Goal: Task Accomplishment & Management: Use online tool/utility

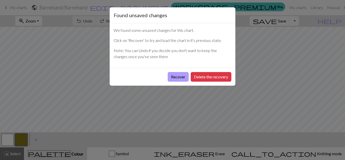
click at [173, 80] on button "Recover" at bounding box center [178, 77] width 21 height 10
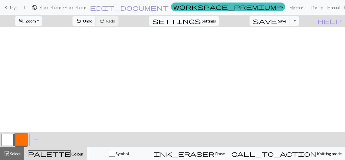
scroll to position [472, 0]
click at [159, 9] on span "edit_document" at bounding box center [129, 7] width 79 height 7
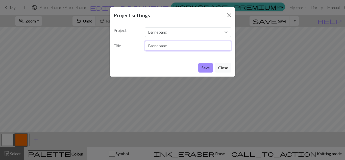
drag, startPoint x: 172, startPoint y: 45, endPoint x: 135, endPoint y: 45, distance: 37.4
click at [135, 45] on div "Title Barneband" at bounding box center [173, 46] width 124 height 10
type input "Mammaband"
click at [203, 70] on button "Save" at bounding box center [205, 68] width 15 height 10
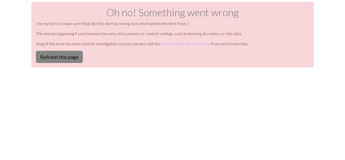
click at [65, 57] on button "Refresh the page" at bounding box center [59, 57] width 47 height 12
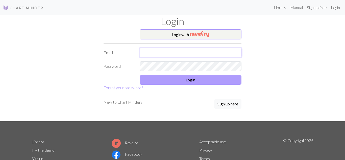
type input "[EMAIL_ADDRESS][DOMAIN_NAME]"
click at [176, 82] on button "Login" at bounding box center [191, 80] width 102 height 10
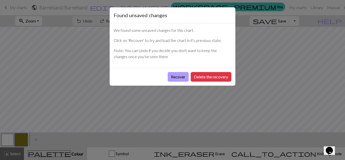
click at [178, 76] on button "Recover" at bounding box center [178, 77] width 21 height 10
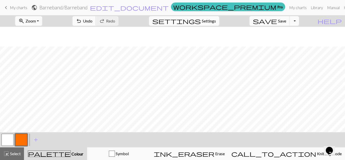
scroll to position [609, 0]
click at [36, 20] on span "Zoom" at bounding box center [31, 20] width 10 height 5
click at [34, 63] on button "50%" at bounding box center [35, 61] width 40 height 8
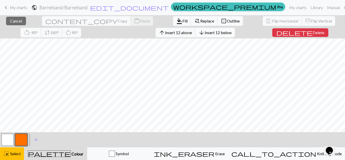
click at [205, 32] on span "Insert 12 below" at bounding box center [218, 32] width 27 height 5
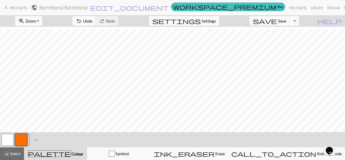
scroll to position [309, 0]
click at [22, 137] on button "button" at bounding box center [21, 140] width 12 height 12
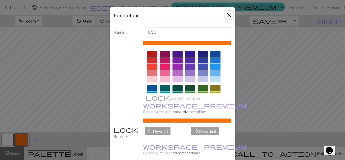
click at [232, 16] on button "Close" at bounding box center [229, 15] width 8 height 8
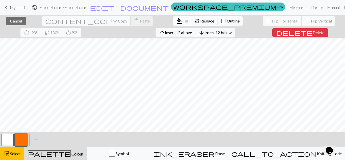
click at [182, 22] on span "Fill" at bounding box center [184, 20] width 5 height 5
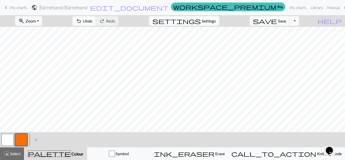
click at [8, 137] on button "button" at bounding box center [8, 140] width 12 height 12
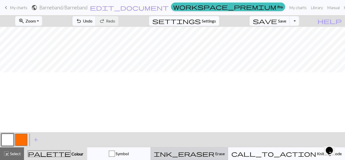
scroll to position [282, 0]
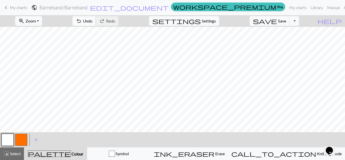
click at [92, 21] on span "Undo" at bounding box center [88, 20] width 10 height 5
click at [22, 141] on button "button" at bounding box center [21, 140] width 12 height 12
click at [10, 138] on button "button" at bounding box center [8, 140] width 12 height 12
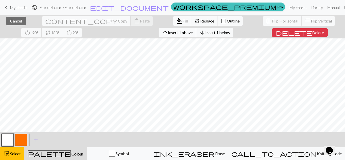
click at [168, 32] on span "Insert 1 above" at bounding box center [180, 32] width 25 height 5
click at [168, 34] on span "Insert 3 above" at bounding box center [180, 32] width 25 height 5
click at [20, 141] on button "button" at bounding box center [21, 140] width 12 height 12
click at [173, 17] on button "format_color_fill Fill" at bounding box center [182, 21] width 18 height 10
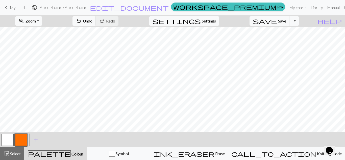
click at [9, 142] on button "button" at bounding box center [8, 140] width 12 height 12
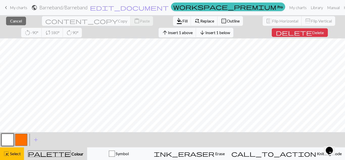
click at [196, 36] on button "arrow_downward Insert 1 below" at bounding box center [214, 33] width 37 height 10
click at [205, 33] on span "Insert 1 below" at bounding box center [217, 32] width 25 height 5
click at [196, 35] on button "arrow_downward Insert 1 below" at bounding box center [214, 33] width 37 height 10
click at [27, 140] on div at bounding box center [21, 140] width 14 height 14
click at [23, 140] on button "button" at bounding box center [21, 140] width 12 height 12
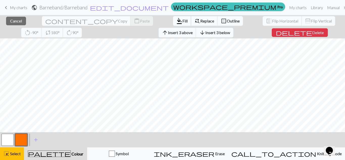
click at [182, 23] on span "Fill" at bounding box center [184, 20] width 5 height 5
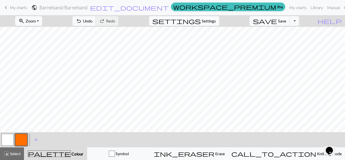
click at [6, 140] on button "button" at bounding box center [8, 140] width 12 height 12
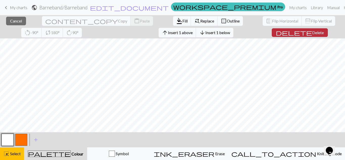
click at [312, 32] on span "Delete" at bounding box center [318, 32] width 12 height 5
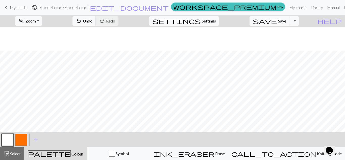
scroll to position [332, 0]
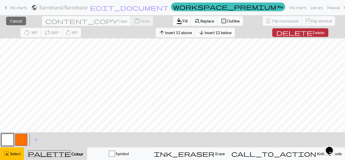
click at [313, 32] on span "Delete" at bounding box center [319, 32] width 12 height 5
click at [156, 35] on button "arrow_upward Insert 25 above" at bounding box center [176, 33] width 40 height 10
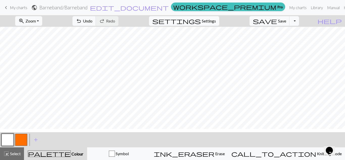
scroll to position [197, 0]
click at [92, 20] on span "Undo" at bounding box center [88, 20] width 10 height 5
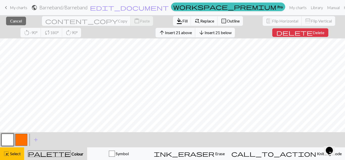
click at [205, 33] on span "Insert 21 below" at bounding box center [218, 32] width 27 height 5
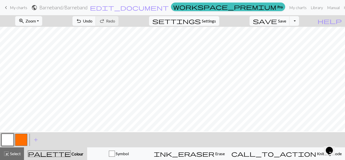
scroll to position [198, 0]
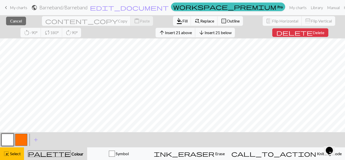
click at [23, 139] on button "button" at bounding box center [21, 140] width 12 height 12
click at [182, 21] on span "Fill" at bounding box center [184, 20] width 5 height 5
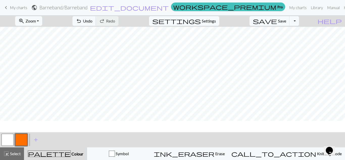
scroll to position [196, 0]
click at [2, 139] on button "button" at bounding box center [8, 140] width 12 height 12
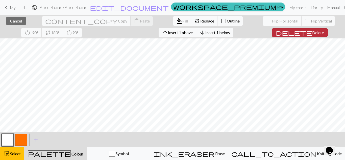
click at [276, 32] on span "delete" at bounding box center [294, 32] width 36 height 7
click at [312, 30] on span "Delete" at bounding box center [318, 32] width 12 height 5
click at [312, 31] on span "Delete" at bounding box center [318, 32] width 12 height 5
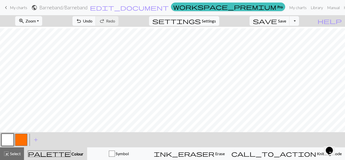
scroll to position [147, 0]
click at [36, 22] on span "Zoom" at bounding box center [31, 20] width 10 height 5
click at [46, 34] on button "Fit all" at bounding box center [35, 32] width 40 height 8
click at [34, 21] on button "zoom_in Zoom Zoom" at bounding box center [28, 21] width 27 height 10
click at [43, 31] on button "Fit all" at bounding box center [35, 32] width 40 height 8
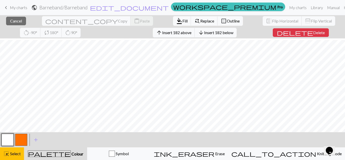
scroll to position [202, 0]
click at [20, 150] on div "highlight_alt Select Select" at bounding box center [11, 153] width 17 height 6
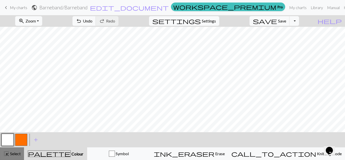
click at [20, 152] on span "Select" at bounding box center [14, 153] width 11 height 5
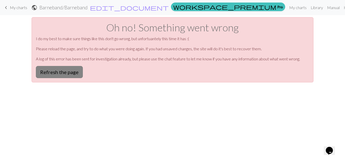
click at [53, 70] on button "Refresh the page" at bounding box center [59, 72] width 47 height 12
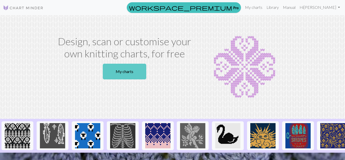
click at [113, 76] on link "My charts" at bounding box center [124, 72] width 43 height 16
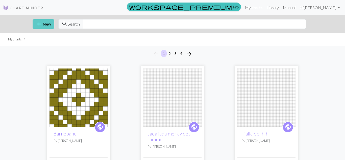
click at [47, 26] on button "add New" at bounding box center [44, 24] width 22 height 10
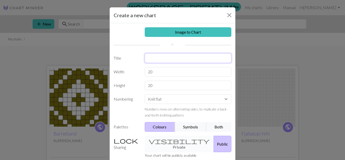
click at [160, 58] on input "text" at bounding box center [188, 58] width 87 height 10
type input "Mami"
drag, startPoint x: 162, startPoint y: 70, endPoint x: 119, endPoint y: 72, distance: 42.2
click at [119, 72] on div "Width 20" at bounding box center [173, 72] width 124 height 10
type input "13"
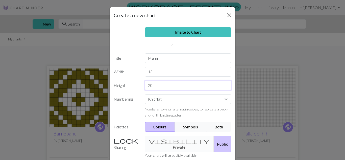
click at [156, 86] on input "20" at bounding box center [188, 86] width 87 height 10
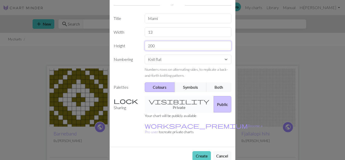
type input "200"
click at [198, 151] on button "Create" at bounding box center [201, 156] width 18 height 10
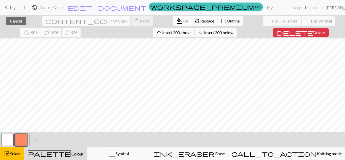
click at [21, 140] on button "button" at bounding box center [21, 140] width 12 height 12
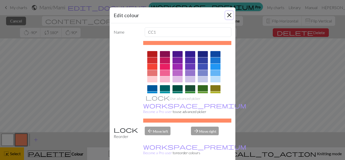
click at [230, 14] on button "Close" at bounding box center [229, 15] width 8 height 8
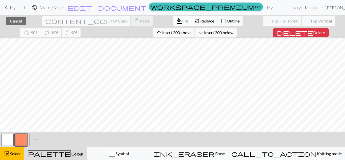
click at [176, 21] on span "format_color_fill" at bounding box center [179, 20] width 6 height 7
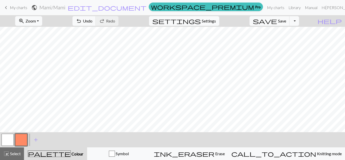
scroll to position [927, 0]
click at [8, 134] on button "button" at bounding box center [8, 140] width 12 height 12
click at [92, 23] on span "Undo" at bounding box center [88, 20] width 10 height 5
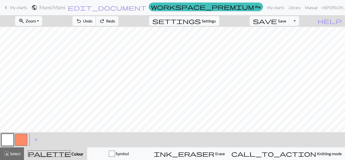
click at [92, 23] on span "Undo" at bounding box center [88, 20] width 10 height 5
click at [96, 24] on button "undo Undo Undo" at bounding box center [83, 21] width 23 height 10
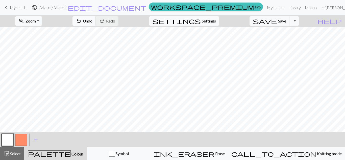
click at [92, 22] on span "Undo" at bounding box center [88, 20] width 10 height 5
click at [92, 20] on span "Undo" at bounding box center [88, 20] width 10 height 5
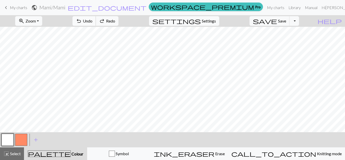
click at [92, 22] on span "Undo" at bounding box center [88, 20] width 10 height 5
click at [105, 21] on span "redo" at bounding box center [102, 20] width 6 height 7
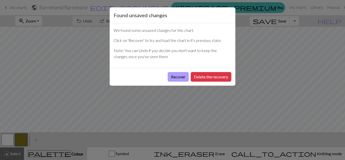
click at [178, 78] on button "Recover" at bounding box center [178, 77] width 21 height 10
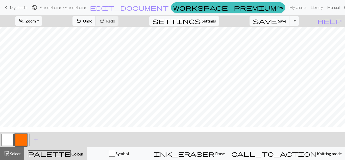
scroll to position [662, 0]
click at [36, 20] on span "Zoom" at bounding box center [31, 20] width 10 height 5
click at [37, 59] on button "50%" at bounding box center [35, 61] width 40 height 8
click at [277, 19] on span "save" at bounding box center [265, 20] width 24 height 7
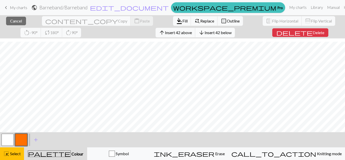
scroll to position [68, 0]
click at [205, 34] on span "Insert 26 below" at bounding box center [218, 32] width 27 height 5
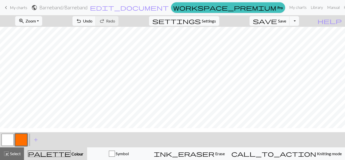
scroll to position [174, 0]
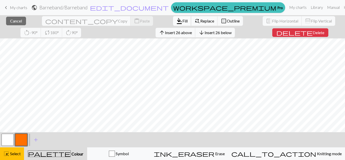
click at [182, 22] on span "Fill" at bounding box center [184, 20] width 5 height 5
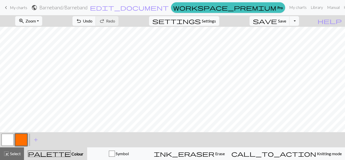
click at [10, 140] on button "button" at bounding box center [8, 140] width 12 height 12
click at [96, 23] on button "undo Undo Undo" at bounding box center [83, 21] width 23 height 10
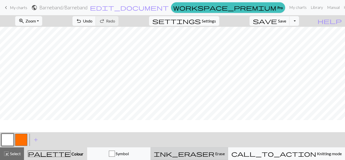
scroll to position [145, 0]
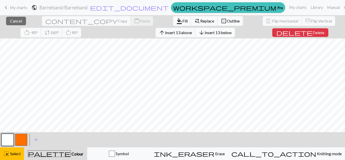
click at [205, 35] on span "Insert 13 below" at bounding box center [218, 32] width 27 height 5
click at [22, 140] on button "button" at bounding box center [21, 140] width 12 height 12
click at [182, 20] on span "Fill" at bounding box center [184, 20] width 5 height 5
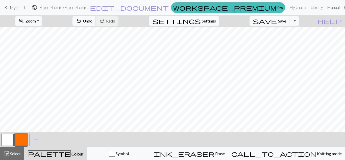
click at [5, 141] on button "button" at bounding box center [8, 140] width 12 height 12
click at [92, 22] on span "Undo" at bounding box center [88, 20] width 10 height 5
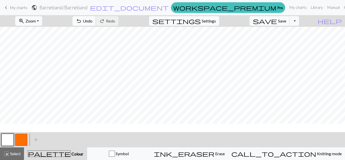
scroll to position [179, 0]
click at [82, 20] on span "undo" at bounding box center [79, 20] width 6 height 7
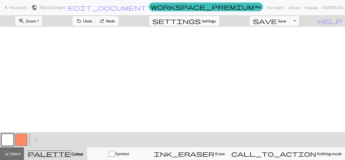
click at [96, 19] on button "undo Undo Undo" at bounding box center [83, 21] width 23 height 10
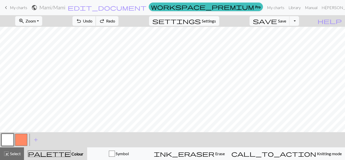
click at [96, 19] on button "undo Undo Undo" at bounding box center [83, 21] width 23 height 10
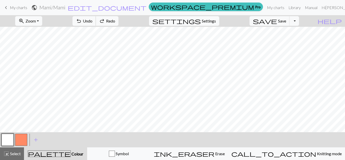
click at [96, 19] on button "undo Undo Undo" at bounding box center [83, 21] width 23 height 10
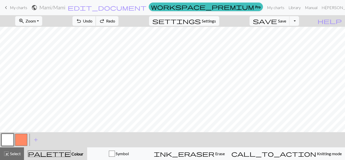
click at [96, 19] on button "undo Undo Undo" at bounding box center [83, 21] width 23 height 10
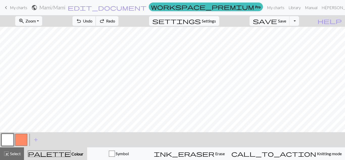
click at [96, 19] on button "undo Undo Undo" at bounding box center [83, 21] width 23 height 10
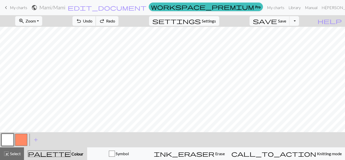
click at [96, 19] on button "undo Undo Undo" at bounding box center [83, 21] width 23 height 10
click at [96, 22] on button "undo Undo Undo" at bounding box center [83, 21] width 23 height 10
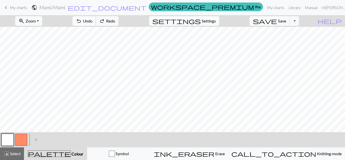
click at [96, 22] on button "undo Undo Undo" at bounding box center [83, 21] width 23 height 10
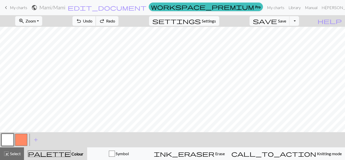
click at [96, 22] on button "undo Undo Undo" at bounding box center [83, 21] width 23 height 10
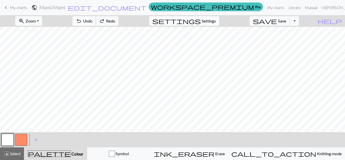
click at [96, 22] on button "undo Undo Undo" at bounding box center [83, 21] width 23 height 10
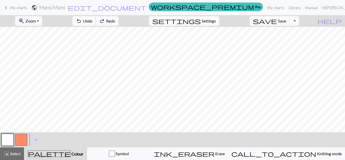
click at [96, 22] on button "undo Undo Undo" at bounding box center [83, 21] width 23 height 10
click at [122, 22] on div "undo Undo Undo redo Redo Redo" at bounding box center [96, 21] width 54 height 12
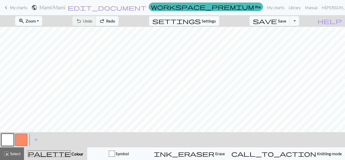
click at [122, 22] on div "undo Undo Undo redo Redo Redo" at bounding box center [96, 21] width 54 height 12
click at [121, 22] on div "undo Undo Undo redo Redo Redo" at bounding box center [96, 21] width 54 height 12
click at [27, 142] on button "button" at bounding box center [21, 140] width 12 height 12
click at [4, 142] on button "button" at bounding box center [8, 140] width 12 height 12
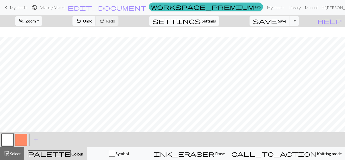
scroll to position [899, 0]
click at [92, 22] on span "Undo" at bounding box center [88, 20] width 10 height 5
click at [92, 19] on span "Undo" at bounding box center [88, 20] width 10 height 5
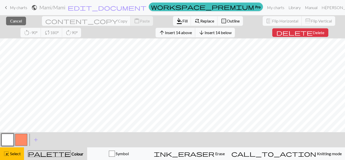
click at [205, 34] on span "Insert 14 below" at bounding box center [218, 32] width 27 height 5
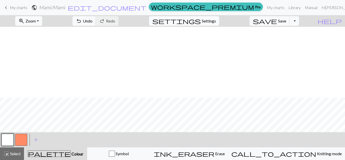
scroll to position [998, 0]
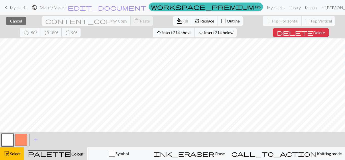
click at [21, 141] on button "button" at bounding box center [21, 140] width 12 height 12
click at [182, 22] on span "Fill" at bounding box center [184, 20] width 5 height 5
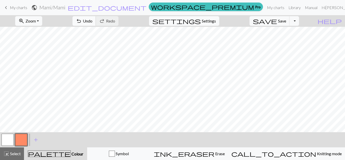
click at [92, 20] on span "Undo" at bounding box center [88, 20] width 10 height 5
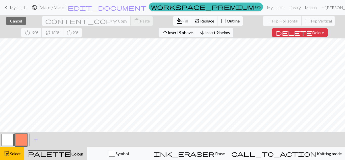
click at [176, 22] on span "format_color_fill" at bounding box center [179, 20] width 6 height 7
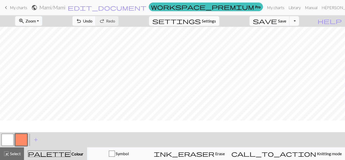
scroll to position [998, 0]
click at [6, 140] on button "button" at bounding box center [8, 140] width 12 height 12
click at [96, 21] on button "undo Undo Undo" at bounding box center [83, 21] width 23 height 10
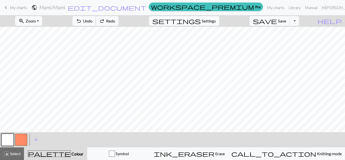
click at [96, 21] on button "undo Undo Undo" at bounding box center [83, 21] width 23 height 10
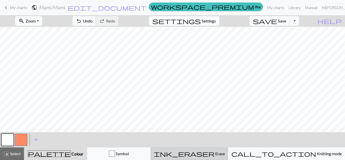
scroll to position [949, 0]
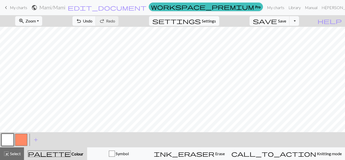
click at [27, 143] on button "button" at bounding box center [21, 140] width 12 height 12
click at [11, 141] on button "button" at bounding box center [8, 140] width 12 height 12
click at [92, 22] on span "Undo" at bounding box center [88, 20] width 10 height 5
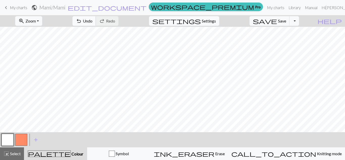
click at [92, 21] on span "Undo" at bounding box center [88, 20] width 10 height 5
click at [92, 19] on span "Undo" at bounding box center [88, 20] width 10 height 5
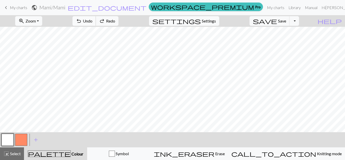
click at [92, 19] on span "Undo" at bounding box center [88, 20] width 10 height 5
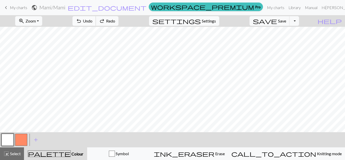
click at [92, 19] on span "Undo" at bounding box center [88, 20] width 10 height 5
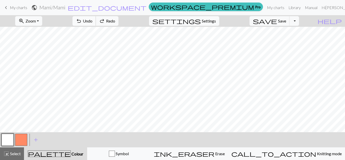
click at [92, 19] on span "Undo" at bounding box center [88, 20] width 10 height 5
click at [92, 21] on span "Undo" at bounding box center [88, 20] width 10 height 5
click at [92, 20] on span "Undo" at bounding box center [88, 20] width 10 height 5
click at [92, 21] on span "Undo" at bounding box center [88, 20] width 10 height 5
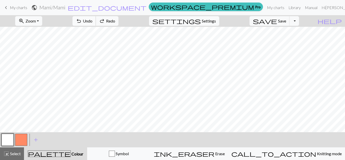
click at [92, 21] on span "Undo" at bounding box center [88, 20] width 10 height 5
click at [92, 20] on span "Undo" at bounding box center [88, 20] width 10 height 5
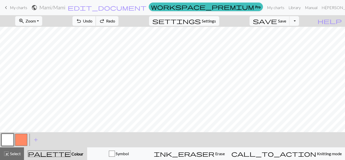
click at [92, 20] on span "Undo" at bounding box center [88, 20] width 10 height 5
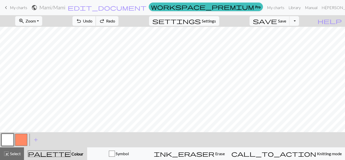
click at [92, 20] on span "Undo" at bounding box center [88, 20] width 10 height 5
click at [21, 8] on span "My charts" at bounding box center [18, 7] width 17 height 5
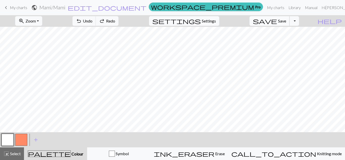
click at [277, 21] on span "save" at bounding box center [265, 20] width 24 height 7
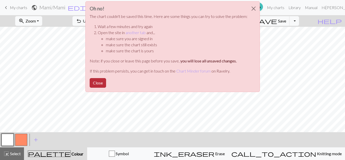
click at [99, 83] on button "Close" at bounding box center [98, 83] width 16 height 10
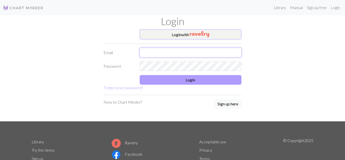
type input "[EMAIL_ADDRESS][DOMAIN_NAME]"
click at [191, 81] on button "Login" at bounding box center [191, 80] width 102 height 10
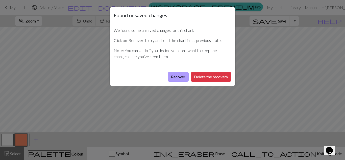
click at [181, 75] on button "Recover" at bounding box center [178, 77] width 21 height 10
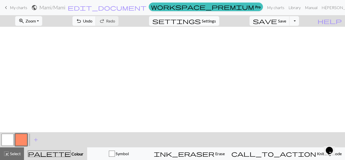
scroll to position [998, 0]
click at [277, 21] on span "save" at bounding box center [265, 20] width 24 height 7
click at [268, 9] on link "My charts" at bounding box center [275, 8] width 21 height 10
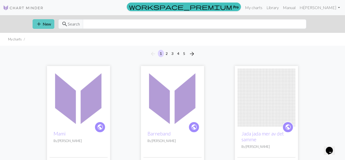
click at [42, 20] on button "add New" at bounding box center [44, 24] width 22 height 10
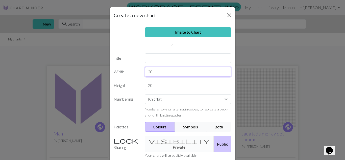
drag, startPoint x: 157, startPoint y: 73, endPoint x: 133, endPoint y: 71, distance: 24.0
click at [133, 71] on div "Width 20" at bounding box center [173, 72] width 124 height 10
type input "13"
click at [157, 83] on input "20" at bounding box center [188, 86] width 87 height 10
type input "200"
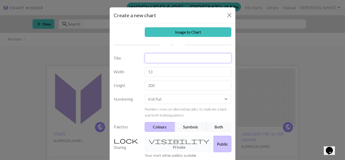
click at [154, 59] on input "text" at bounding box center [188, 58] width 87 height 10
type input ";"
type input "M"
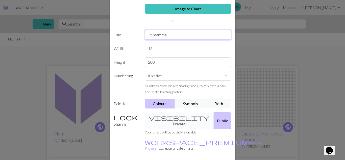
scroll to position [40, 0]
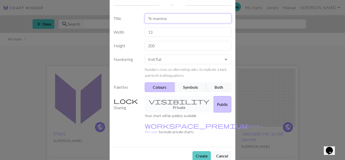
type input "Te mamma"
click at [202, 151] on button "Create" at bounding box center [201, 156] width 18 height 10
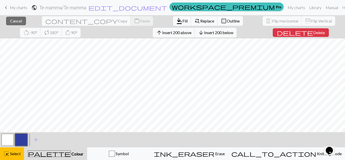
click at [19, 140] on button "button" at bounding box center [21, 140] width 12 height 12
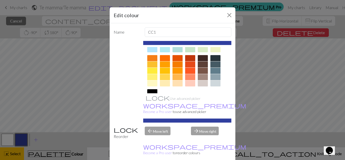
scroll to position [63, 0]
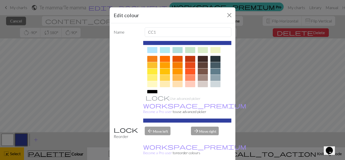
click at [162, 59] on div at bounding box center [165, 59] width 10 height 6
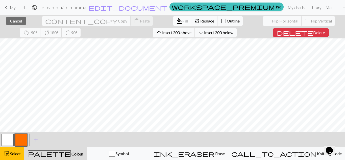
click at [182, 21] on span "Fill" at bounding box center [184, 20] width 5 height 5
click at [35, 138] on span "add" at bounding box center [36, 139] width 6 height 7
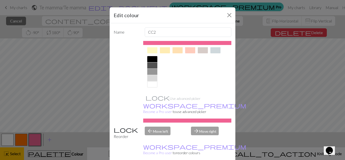
scroll to position [0, 0]
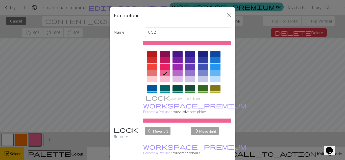
click at [152, 54] on div at bounding box center [152, 54] width 10 height 6
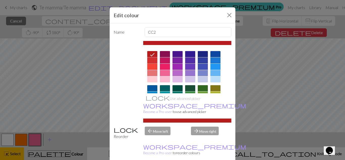
click at [152, 62] on div at bounding box center [152, 60] width 10 height 6
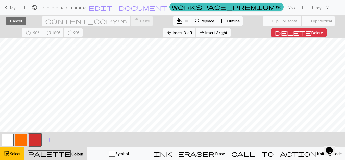
click at [182, 20] on span "Fill" at bounding box center [184, 20] width 5 height 5
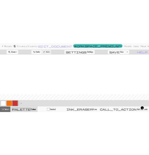
scroll to position [927, 0]
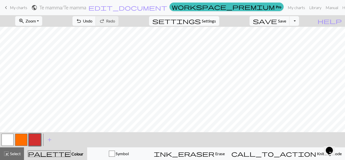
click at [8, 139] on button "button" at bounding box center [8, 140] width 12 height 12
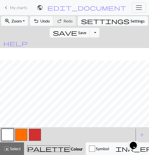
scroll to position [906, 0]
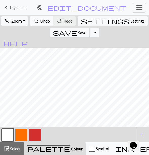
click at [44, 22] on span "Undo" at bounding box center [45, 20] width 10 height 5
click at [39, 20] on span "undo" at bounding box center [36, 20] width 6 height 7
click at [39, 22] on span "undo" at bounding box center [36, 20] width 6 height 7
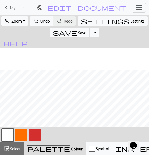
scroll to position [597, 0]
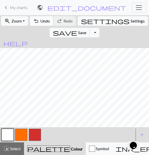
click at [44, 20] on span "Undo" at bounding box center [45, 20] width 10 height 5
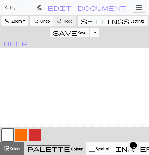
scroll to position [942, 0]
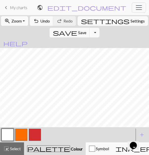
click at [18, 22] on span "Zoom" at bounding box center [16, 20] width 10 height 5
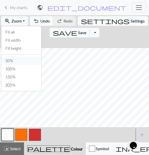
click at [13, 59] on button "50%" at bounding box center [21, 61] width 40 height 8
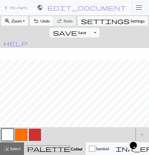
scroll to position [283, 0]
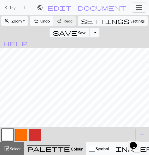
click at [44, 22] on span "Undo" at bounding box center [45, 20] width 10 height 5
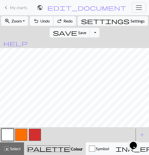
click at [44, 22] on span "Undo" at bounding box center [45, 20] width 10 height 5
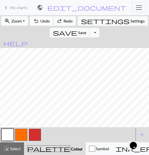
click at [44, 22] on span "Undo" at bounding box center [45, 20] width 10 height 5
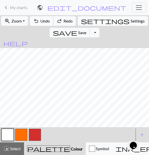
click at [44, 22] on span "Undo" at bounding box center [45, 20] width 10 height 5
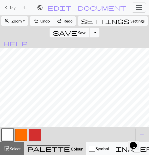
click at [44, 22] on span "Undo" at bounding box center [45, 20] width 10 height 5
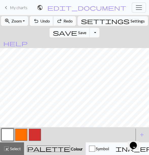
click at [44, 22] on span "Undo" at bounding box center [45, 20] width 10 height 5
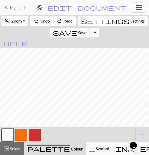
click at [44, 22] on span "Undo" at bounding box center [45, 20] width 10 height 5
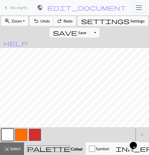
click at [44, 22] on span "Undo" at bounding box center [45, 20] width 10 height 5
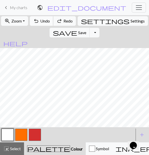
click at [44, 22] on span "Undo" at bounding box center [45, 20] width 10 height 5
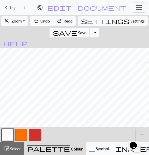
click at [44, 22] on span "Undo" at bounding box center [45, 20] width 10 height 5
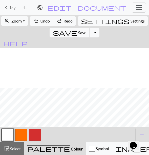
scroll to position [432, 0]
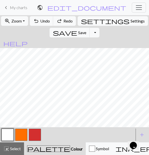
click at [36, 133] on button "button" at bounding box center [35, 135] width 12 height 12
click at [10, 136] on button "button" at bounding box center [8, 135] width 12 height 12
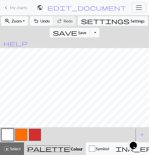
scroll to position [281, 0]
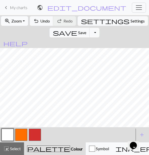
click at [25, 19] on button "zoom_in Zoom Zoom" at bounding box center [14, 21] width 27 height 10
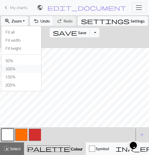
click at [17, 69] on button "100%" at bounding box center [21, 69] width 40 height 8
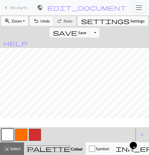
scroll to position [410, 0]
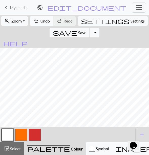
click at [39, 21] on span "undo" at bounding box center [36, 20] width 6 height 7
click at [20, 21] on span "Zoom" at bounding box center [16, 20] width 10 height 5
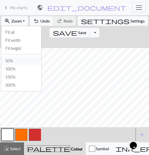
click at [16, 58] on button "50%" at bounding box center [21, 61] width 40 height 8
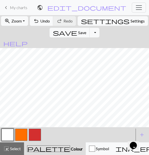
scroll to position [147, 0]
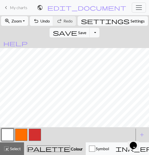
click at [24, 18] on button "zoom_in Zoom Zoom" at bounding box center [14, 21] width 27 height 10
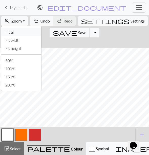
click at [19, 33] on button "Fit all" at bounding box center [21, 32] width 40 height 8
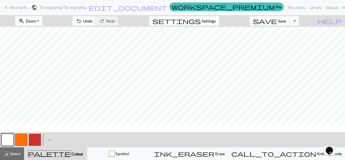
scroll to position [101, 0]
click at [92, 22] on span "Undo" at bounding box center [88, 20] width 10 height 5
click at [92, 20] on span "Undo" at bounding box center [88, 20] width 10 height 5
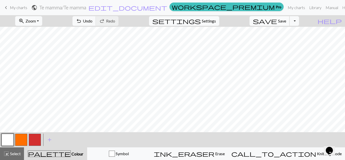
click at [277, 21] on span "save" at bounding box center [265, 20] width 24 height 7
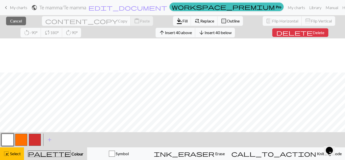
scroll to position [112, 0]
click at [165, 34] on span "Insert 48 above" at bounding box center [178, 32] width 27 height 5
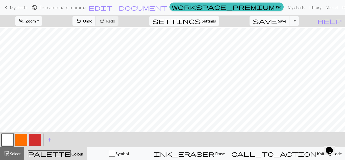
scroll to position [117, 0]
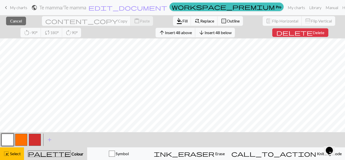
click at [22, 141] on button "button" at bounding box center [21, 140] width 12 height 12
click at [182, 19] on span "Fill" at bounding box center [184, 20] width 5 height 5
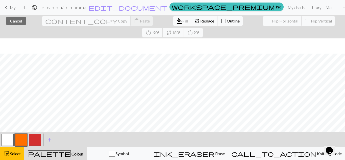
scroll to position [134, 0]
click at [36, 140] on button "button" at bounding box center [35, 140] width 12 height 12
click at [173, 25] on button "format_color_fill Fill" at bounding box center [182, 21] width 18 height 10
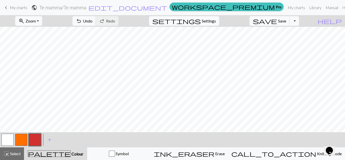
scroll to position [148, 0]
click at [12, 139] on button "button" at bounding box center [8, 140] width 12 height 12
click at [22, 139] on button "button" at bounding box center [21, 140] width 12 height 12
click at [37, 140] on button "button" at bounding box center [35, 140] width 12 height 12
click at [24, 139] on button "button" at bounding box center [21, 140] width 12 height 12
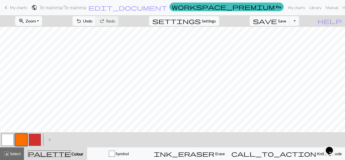
click at [38, 136] on button "button" at bounding box center [35, 140] width 12 height 12
click at [277, 21] on span "save" at bounding box center [265, 20] width 24 height 7
click at [19, 140] on button "button" at bounding box center [21, 140] width 12 height 12
click at [92, 20] on span "Undo" at bounding box center [88, 20] width 10 height 5
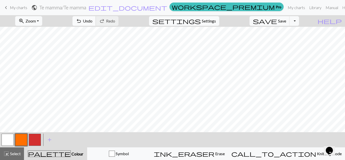
scroll to position [152, 0]
click at [92, 18] on span "Undo" at bounding box center [88, 20] width 10 height 5
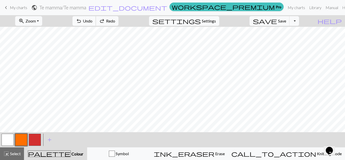
click at [92, 18] on span "Undo" at bounding box center [88, 20] width 10 height 5
click at [96, 24] on button "undo Undo Undo" at bounding box center [83, 21] width 23 height 10
click at [8, 138] on button "button" at bounding box center [8, 140] width 12 height 12
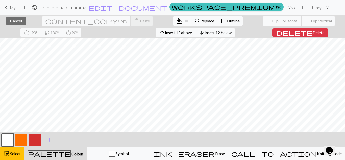
click at [182, 21] on span "Fill" at bounding box center [184, 20] width 5 height 5
click at [165, 32] on span "Insert 43 above" at bounding box center [178, 32] width 27 height 5
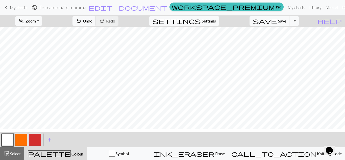
scroll to position [248, 0]
click at [92, 21] on span "Undo" at bounding box center [88, 20] width 10 height 5
click at [20, 141] on button "button" at bounding box center [21, 140] width 12 height 12
click at [277, 20] on span "save" at bounding box center [265, 20] width 24 height 7
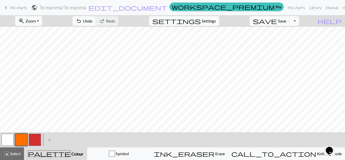
click at [31, 143] on button "button" at bounding box center [35, 140] width 12 height 12
click at [19, 140] on button "button" at bounding box center [21, 140] width 12 height 12
click at [34, 142] on button "button" at bounding box center [35, 140] width 12 height 12
click at [23, 140] on button "button" at bounding box center [21, 140] width 12 height 12
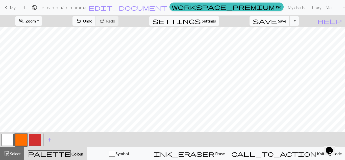
click at [277, 20] on span "save" at bounding box center [265, 20] width 24 height 7
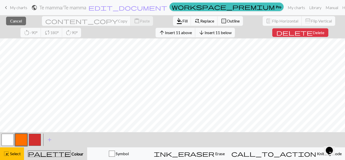
click at [12, 139] on button "button" at bounding box center [8, 140] width 12 height 12
click at [182, 22] on span "Fill" at bounding box center [184, 20] width 5 height 5
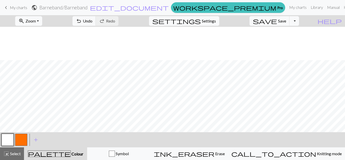
scroll to position [470, 0]
click at [9, 11] on link "keyboard_arrow_left My charts" at bounding box center [15, 7] width 24 height 9
click at [286, 20] on span "Save" at bounding box center [282, 20] width 8 height 5
click at [17, 10] on div "Chart saved" at bounding box center [172, 10] width 345 height 20
click at [15, 9] on div "Chart saved" at bounding box center [172, 10] width 345 height 20
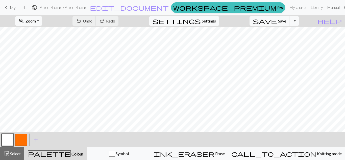
click at [15, 8] on span "My charts" at bounding box center [18, 7] width 17 height 5
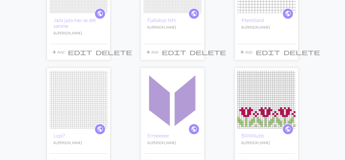
scroll to position [223, 0]
click at [260, 13] on div "public Mamiband By [PERSON_NAME]" at bounding box center [266, 28] width 58 height 31
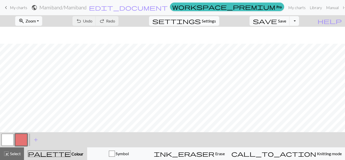
scroll to position [170, 0]
